Goal: Information Seeking & Learning: Learn about a topic

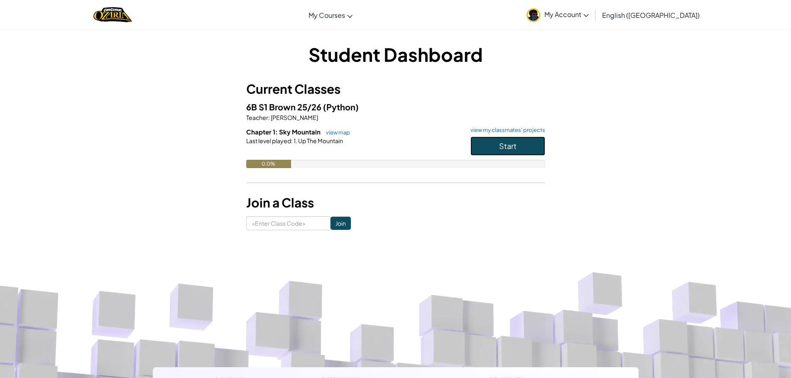
click at [525, 146] on button "Start" at bounding box center [507, 146] width 75 height 19
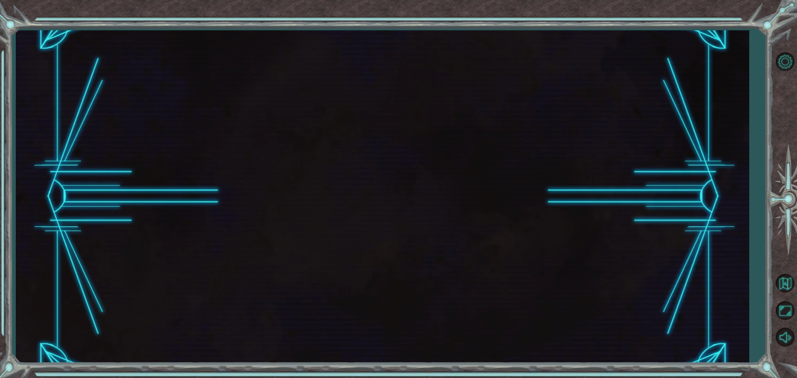
click at [525, 146] on div at bounding box center [382, 196] width 733 height 333
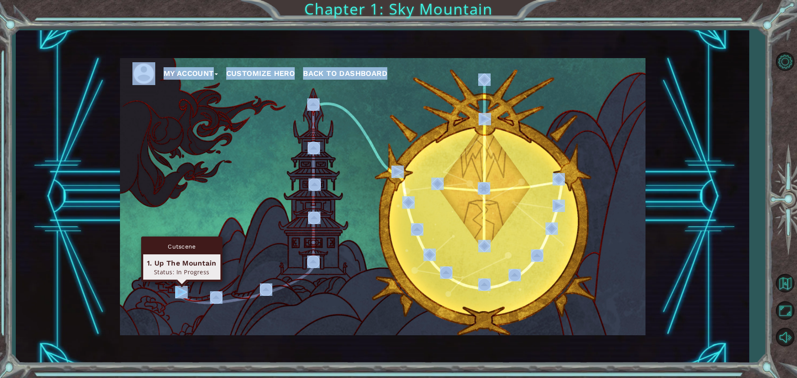
click at [179, 297] on img at bounding box center [181, 292] width 12 height 12
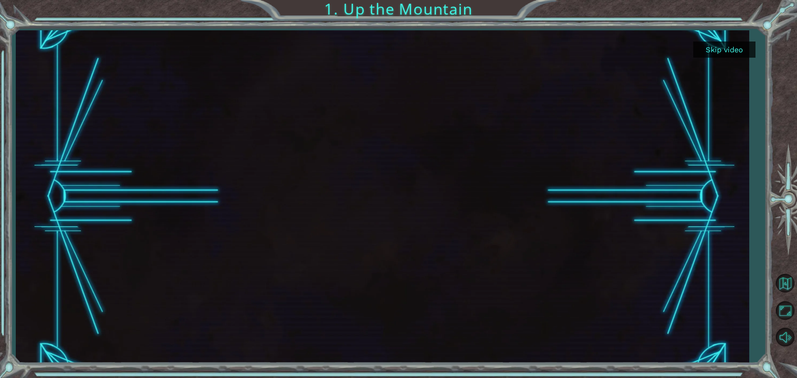
click at [734, 53] on button "Skip video" at bounding box center [724, 49] width 62 height 16
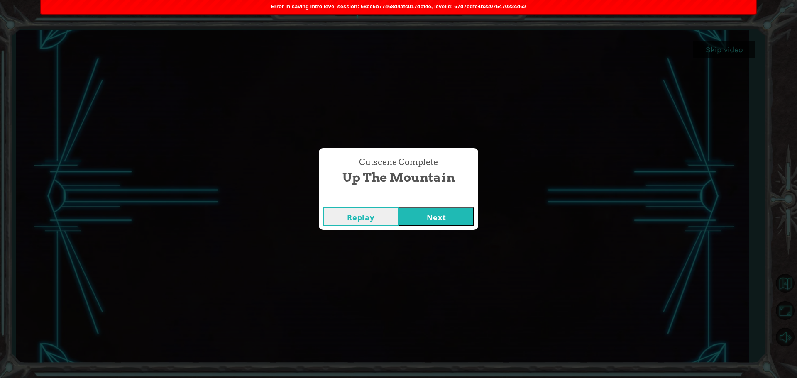
click at [456, 212] on button "Next" at bounding box center [436, 216] width 76 height 19
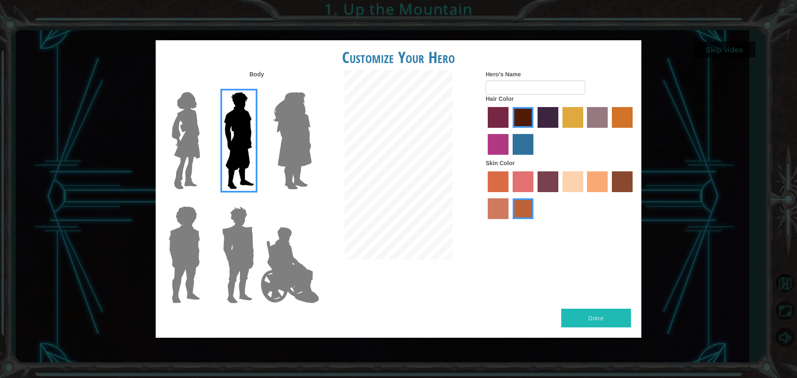
click at [173, 245] on img at bounding box center [184, 255] width 38 height 104
click at [203, 201] on input "Hero Steven" at bounding box center [203, 201] width 0 height 0
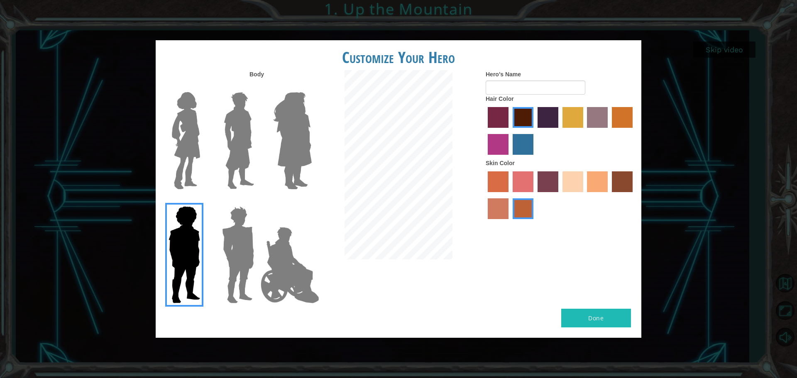
click at [618, 179] on label "karma skin color" at bounding box center [622, 181] width 21 height 21
click at [609, 195] on input "karma skin color" at bounding box center [609, 195] width 0 height 0
click at [626, 322] on button "Done" at bounding box center [596, 318] width 70 height 19
click at [549, 91] on input "Hero's Name" at bounding box center [536, 88] width 100 height 14
type input "trei"
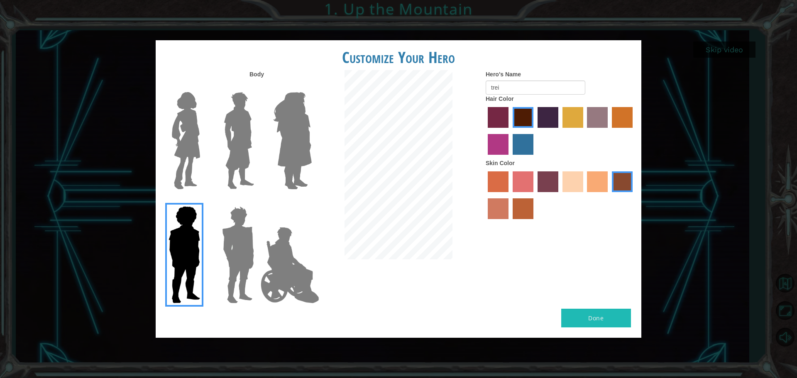
click at [612, 317] on button "Done" at bounding box center [596, 318] width 70 height 19
click at [592, 296] on div "Customize Your Hero Body Hero's Name trei Hair Color Skin Color Done" at bounding box center [399, 189] width 486 height 298
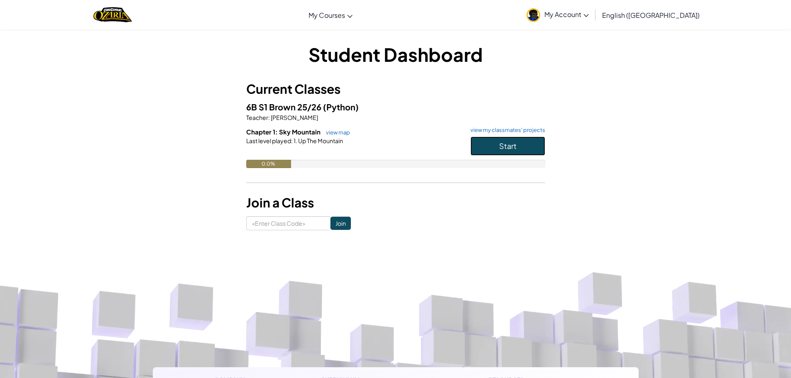
click at [521, 150] on button "Start" at bounding box center [507, 146] width 75 height 19
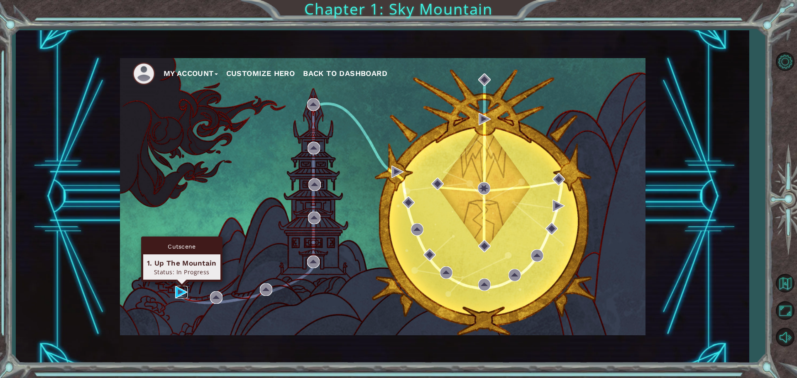
click at [178, 296] on img at bounding box center [181, 292] width 12 height 12
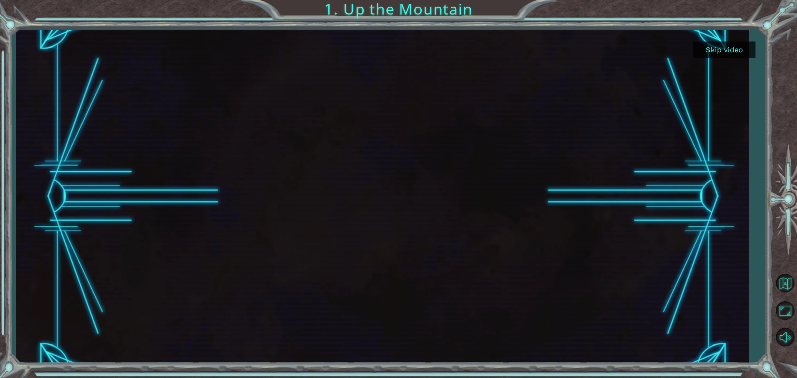
click at [713, 54] on button "Skip video" at bounding box center [724, 49] width 62 height 16
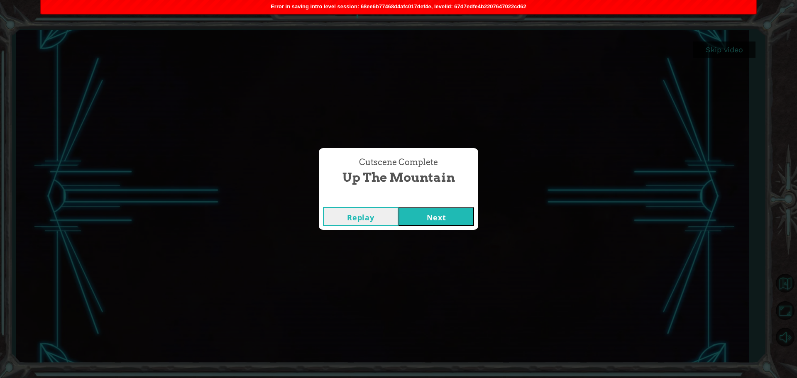
click at [430, 209] on button "Next" at bounding box center [436, 216] width 76 height 19
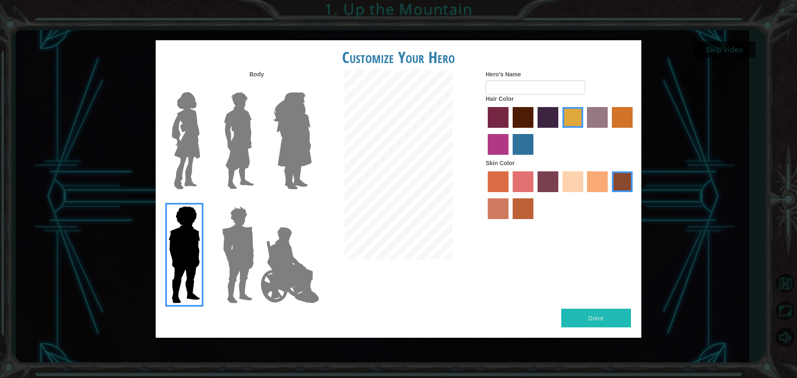
click at [550, 120] on label "hot purple hair color" at bounding box center [547, 117] width 21 height 21
click at [535, 131] on input "hot purple hair color" at bounding box center [535, 131] width 0 height 0
click at [511, 91] on input "Hero's Name" at bounding box center [536, 88] width 100 height 14
type input "trei"
click at [598, 314] on button "Done" at bounding box center [596, 318] width 70 height 19
